Goal: Information Seeking & Learning: Learn about a topic

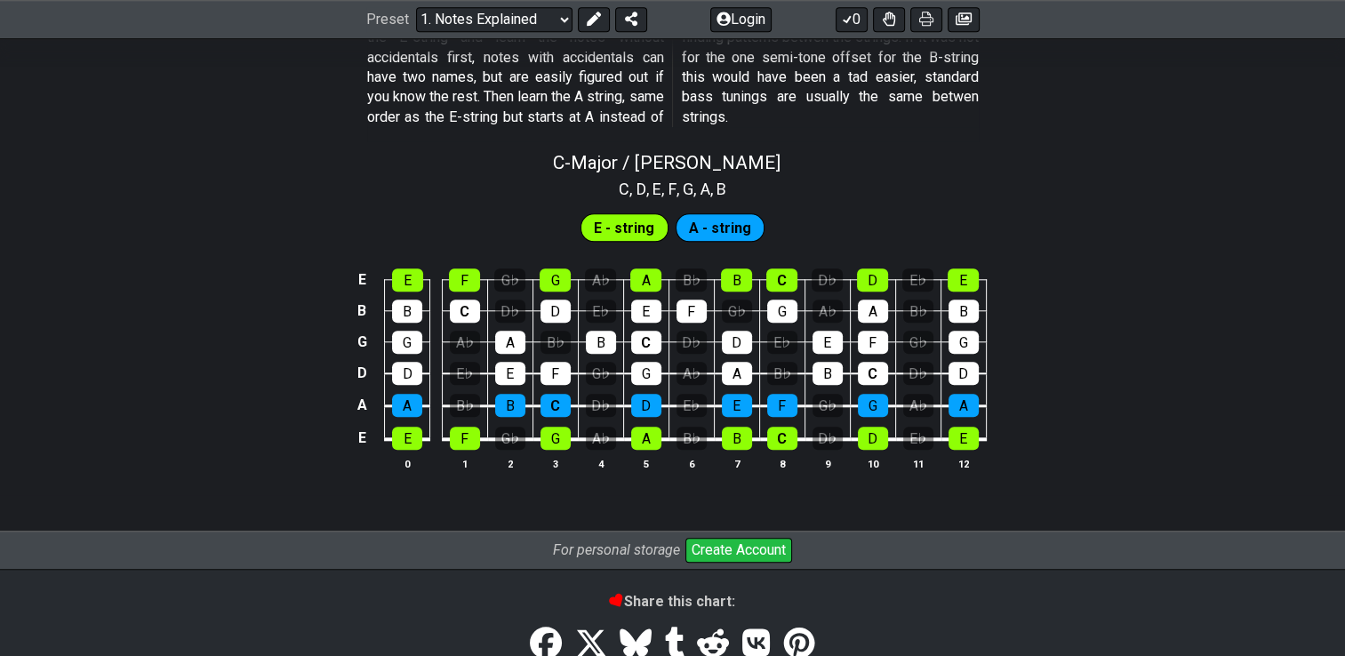
scroll to position [1688, 0]
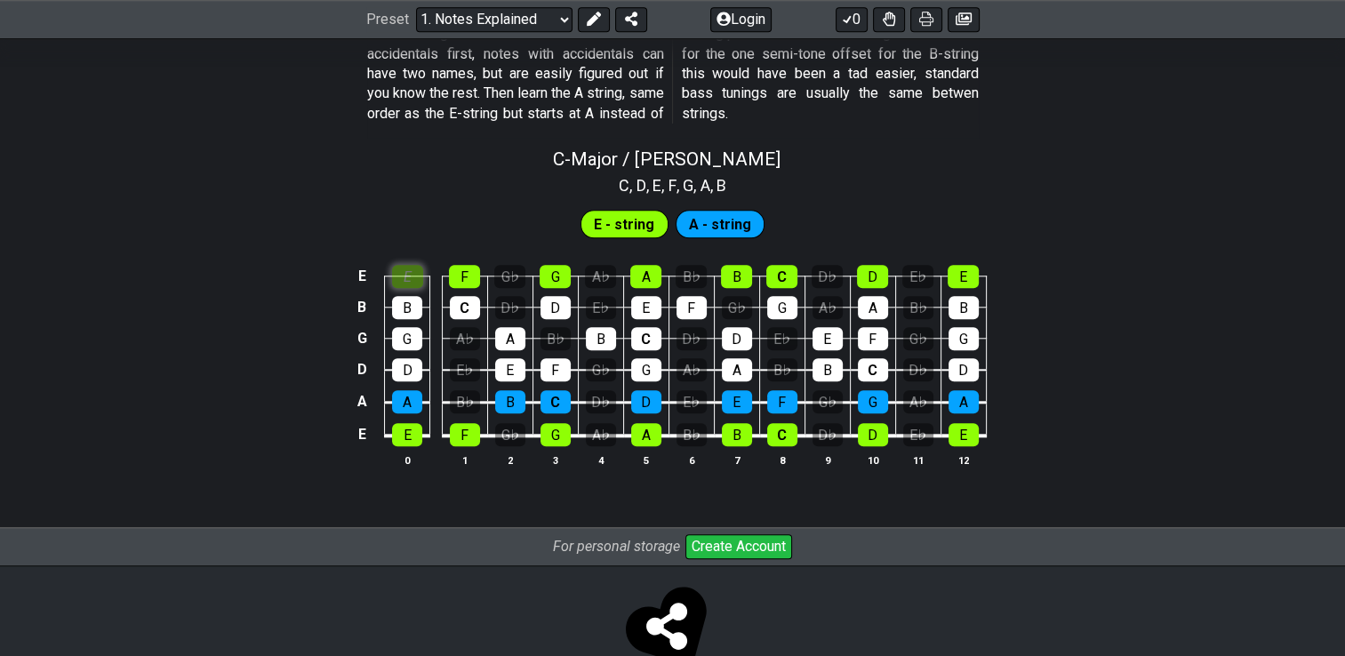
click at [414, 270] on div "E" at bounding box center [407, 276] width 31 height 23
click at [410, 272] on div "E" at bounding box center [407, 276] width 31 height 23
click at [451, 272] on div "F" at bounding box center [464, 276] width 31 height 23
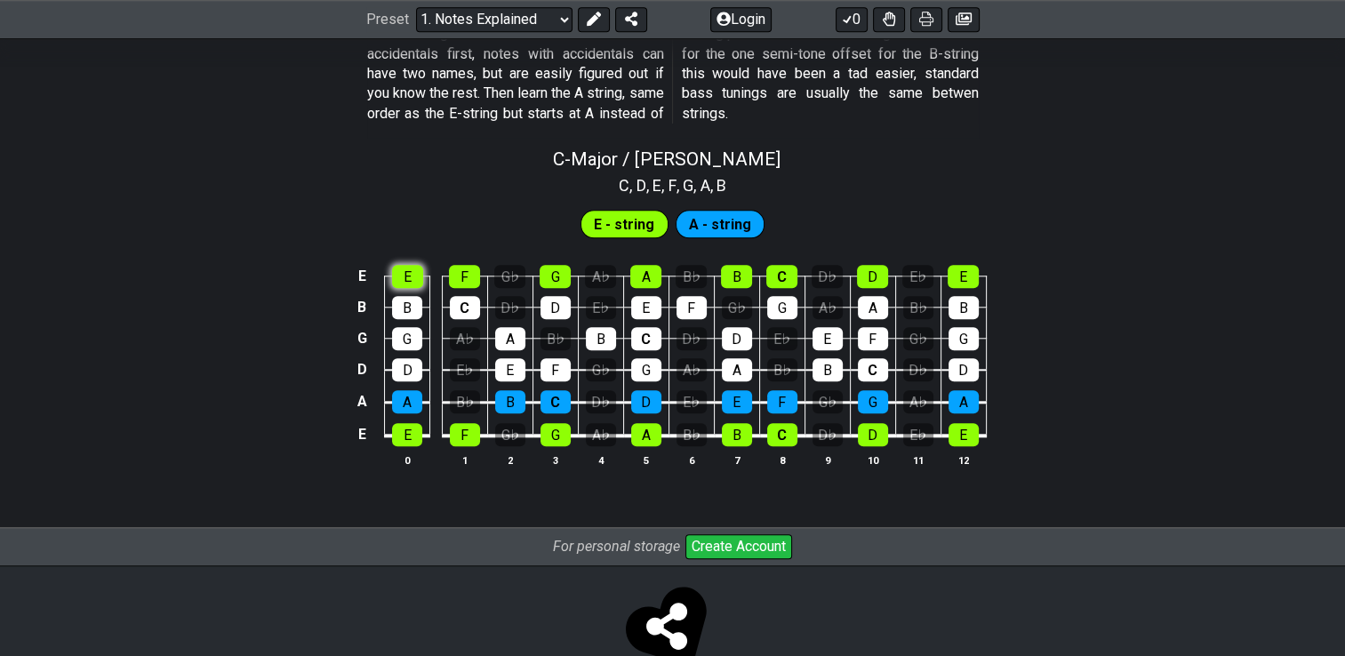
click at [421, 272] on div "E" at bounding box center [407, 276] width 31 height 23
click at [611, 223] on span "E - string" at bounding box center [624, 225] width 60 height 26
click at [738, 210] on div "A - string" at bounding box center [721, 224] width 90 height 28
